Goal: Task Accomplishment & Management: Manage account settings

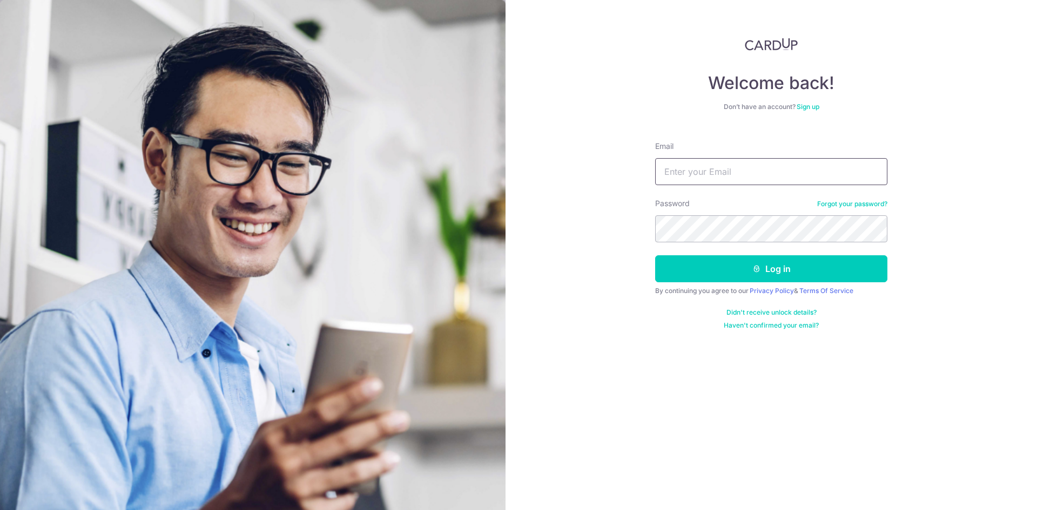
click at [716, 172] on input "Email" at bounding box center [771, 171] width 232 height 27
type input "[EMAIL_ADDRESS][DOMAIN_NAME]"
click at [655, 255] on button "Log in" at bounding box center [771, 268] width 232 height 27
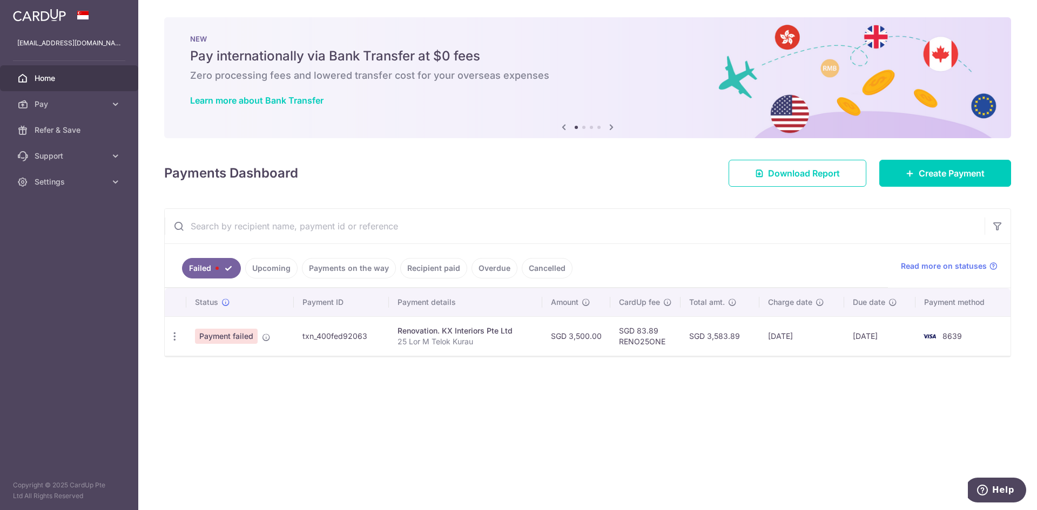
click at [269, 268] on link "Upcoming" at bounding box center [271, 268] width 52 height 21
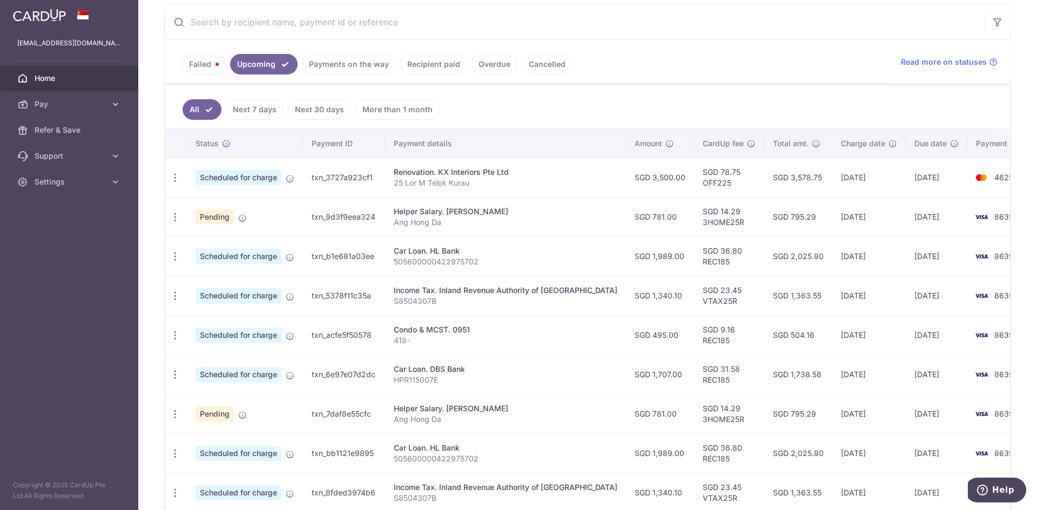
scroll to position [216, 0]
